Goal: Task Accomplishment & Management: Manage account settings

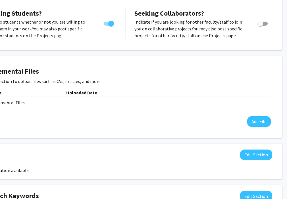
scroll to position [96, 54]
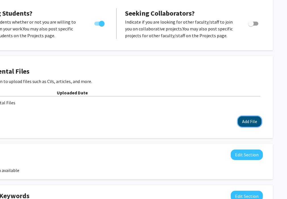
click at [256, 122] on button "Add File" at bounding box center [250, 121] width 24 height 11
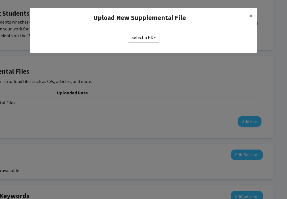
click at [143, 36] on label "Select a PDF" at bounding box center [144, 37] width 32 height 11
click at [0, 0] on input "Select a PDF" at bounding box center [0, 0] width 0 height 0
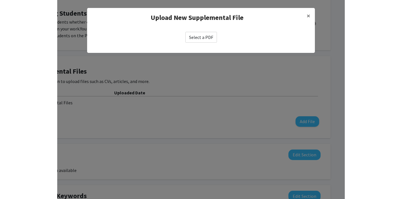
scroll to position [96, 0]
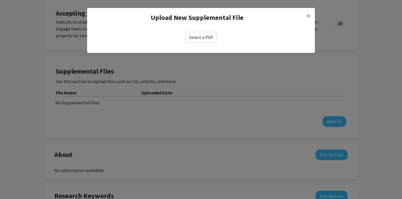
click at [190, 41] on label "Select a PDF" at bounding box center [201, 37] width 32 height 11
click at [0, 0] on input "Select a PDF" at bounding box center [0, 0] width 0 height 0
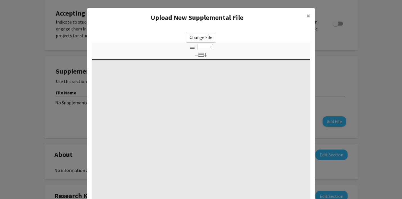
type input "0"
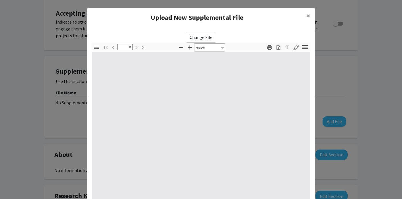
select select "auto"
type input "1"
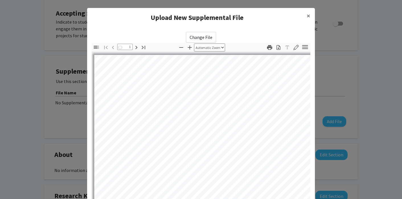
select select "auto"
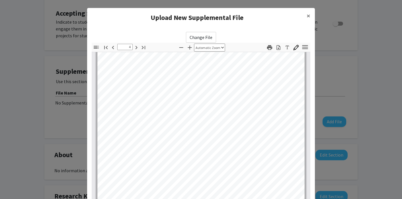
scroll to position [799, 0]
type input "9"
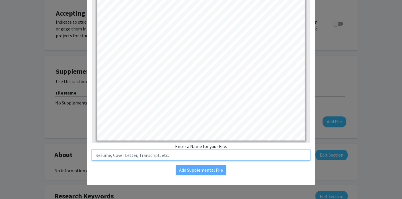
click at [215, 154] on input "text" at bounding box center [201, 155] width 219 height 11
type input "[PERSON_NAME] CV"
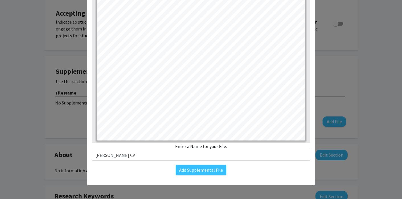
click at [209, 176] on div "Change File Thumbnails Document Outline Attachments Layers Current Outline Item…" at bounding box center [201, 68] width 228 height 223
click at [209, 172] on button "Add Supplemental File" at bounding box center [201, 170] width 51 height 10
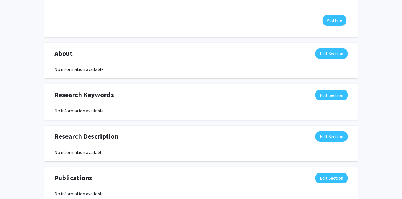
scroll to position [212, 0]
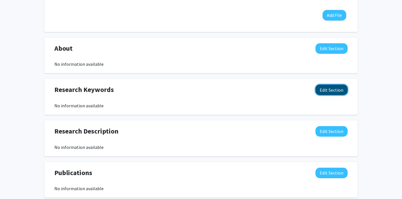
click at [287, 91] on button "Edit Section" at bounding box center [331, 90] width 32 height 11
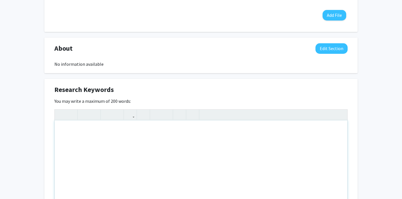
click at [132, 183] on div "Note to users with screen readers: Please deactivate our accessibility plugin f…" at bounding box center [201, 162] width 293 height 85
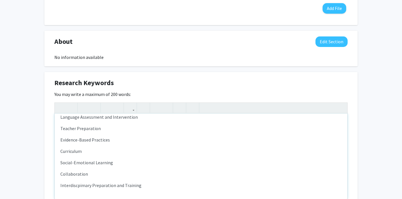
scroll to position [52, 0]
click at [71, 182] on p "Interdiscpimary Preparation and Training" at bounding box center [200, 184] width 281 height 7
click at [70, 185] on p "Interdiscpimary Preparation and Training" at bounding box center [200, 184] width 281 height 7
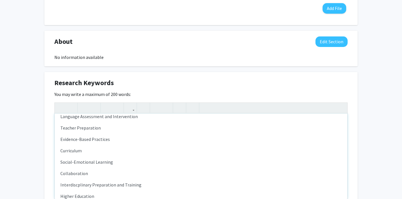
click at [116, 174] on p "Collaboration" at bounding box center [200, 173] width 281 height 7
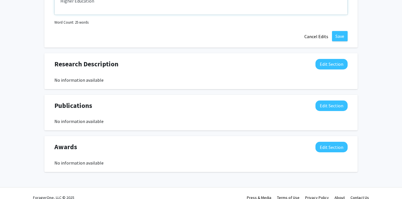
scroll to position [412, 0]
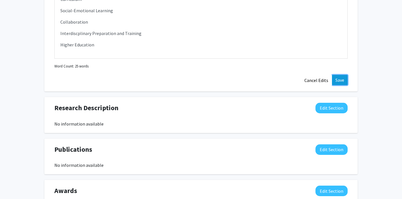
click at [287, 78] on button "Save" at bounding box center [340, 80] width 16 height 10
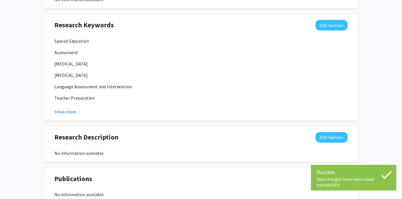
scroll to position [245, 0]
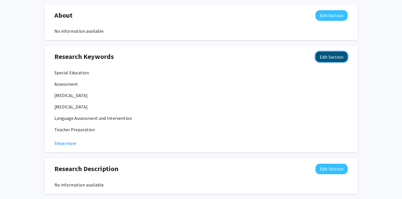
click at [287, 59] on button "Edit Section" at bounding box center [331, 57] width 32 height 11
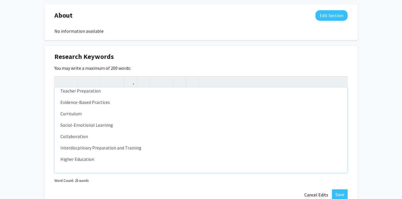
click at [81, 146] on p "Interdiscplinary Preparation and Training" at bounding box center [200, 147] width 281 height 7
click at [62, 147] on p "interdisciplinary Preparation and Training" at bounding box center [200, 147] width 281 height 7
type textarea "<p>Special Education&nbsp;</p><p>Assessment&nbsp;</p><p>[MEDICAL_DATA]&nbsp;</p…"
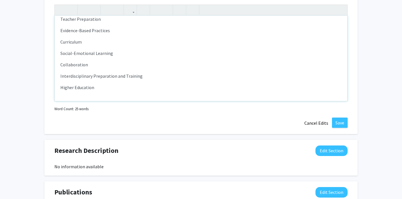
scroll to position [276, 0]
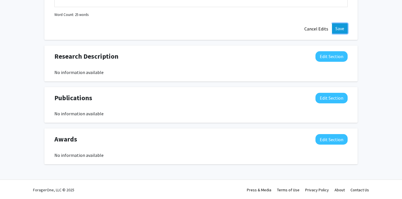
click at [287, 31] on button "Save" at bounding box center [340, 28] width 16 height 10
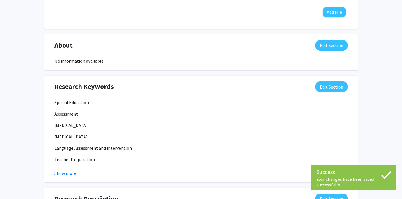
scroll to position [0, 0]
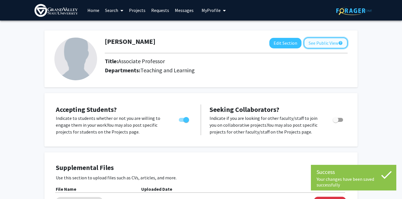
click at [287, 43] on button "See Public View help" at bounding box center [326, 43] width 44 height 11
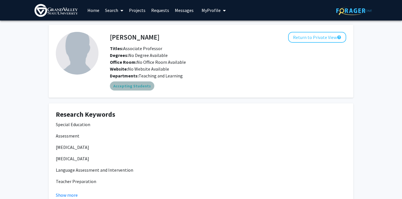
click at [136, 86] on mat-chip "Accepting Students" at bounding box center [132, 85] width 44 height 9
click at [115, 37] on h4 "[PERSON_NAME]" at bounding box center [135, 37] width 50 height 11
click at [87, 49] on img at bounding box center [77, 53] width 43 height 43
click at [85, 64] on img at bounding box center [77, 53] width 43 height 43
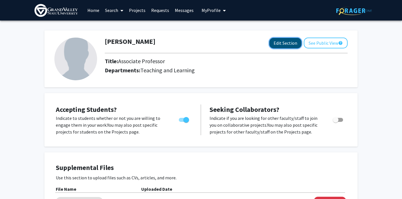
click at [272, 45] on button "Edit Section" at bounding box center [285, 43] width 32 height 11
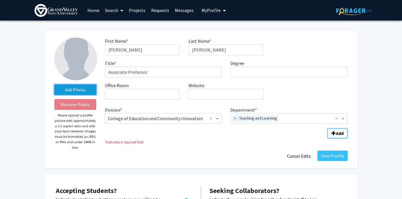
click at [78, 86] on label "Add Photo" at bounding box center [75, 90] width 42 height 10
click at [0, 0] on input "Add Photo" at bounding box center [0, 0] width 0 height 0
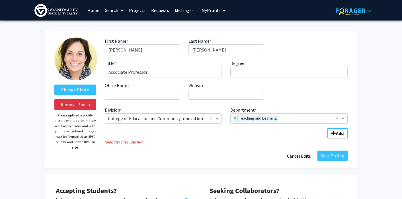
click at [287, 150] on fg-title-edit "First Name * required [PERSON_NAME] Last Name * required [PERSON_NAME] Title * …" at bounding box center [226, 100] width 243 height 124
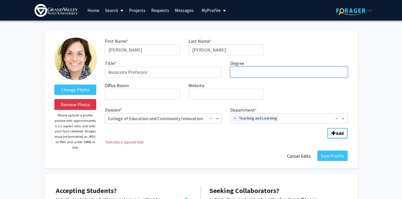
click at [286, 73] on input "Degree required" at bounding box center [288, 72] width 117 height 11
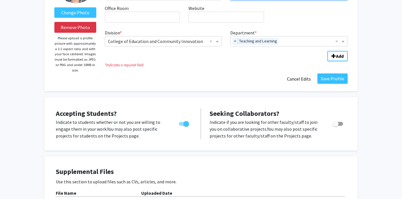
scroll to position [82, 0]
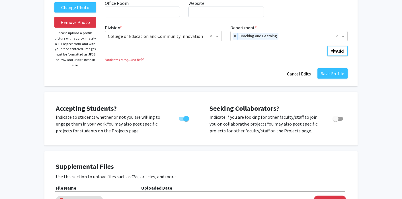
type input "Ph.D."
click at [287, 117] on span "Toggle" at bounding box center [338, 119] width 10 height 4
click at [287, 121] on input "Toggle" at bounding box center [335, 121] width 0 height 0
checkbox input "true"
click at [185, 118] on span "Toggle" at bounding box center [186, 119] width 6 height 6
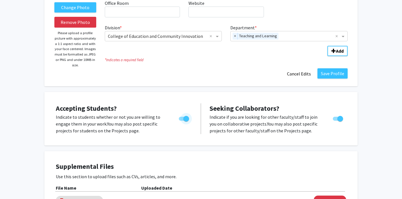
click at [182, 121] on input "Would you like to permit student requests?" at bounding box center [181, 121] width 0 height 0
checkbox input "false"
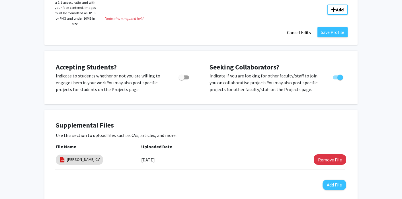
scroll to position [104, 0]
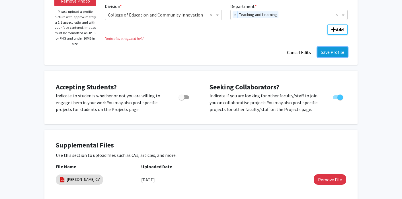
click at [287, 53] on button "Save Profile" at bounding box center [332, 52] width 30 height 10
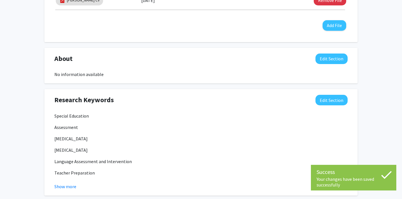
scroll to position [231, 0]
